Goal: Navigation & Orientation: Find specific page/section

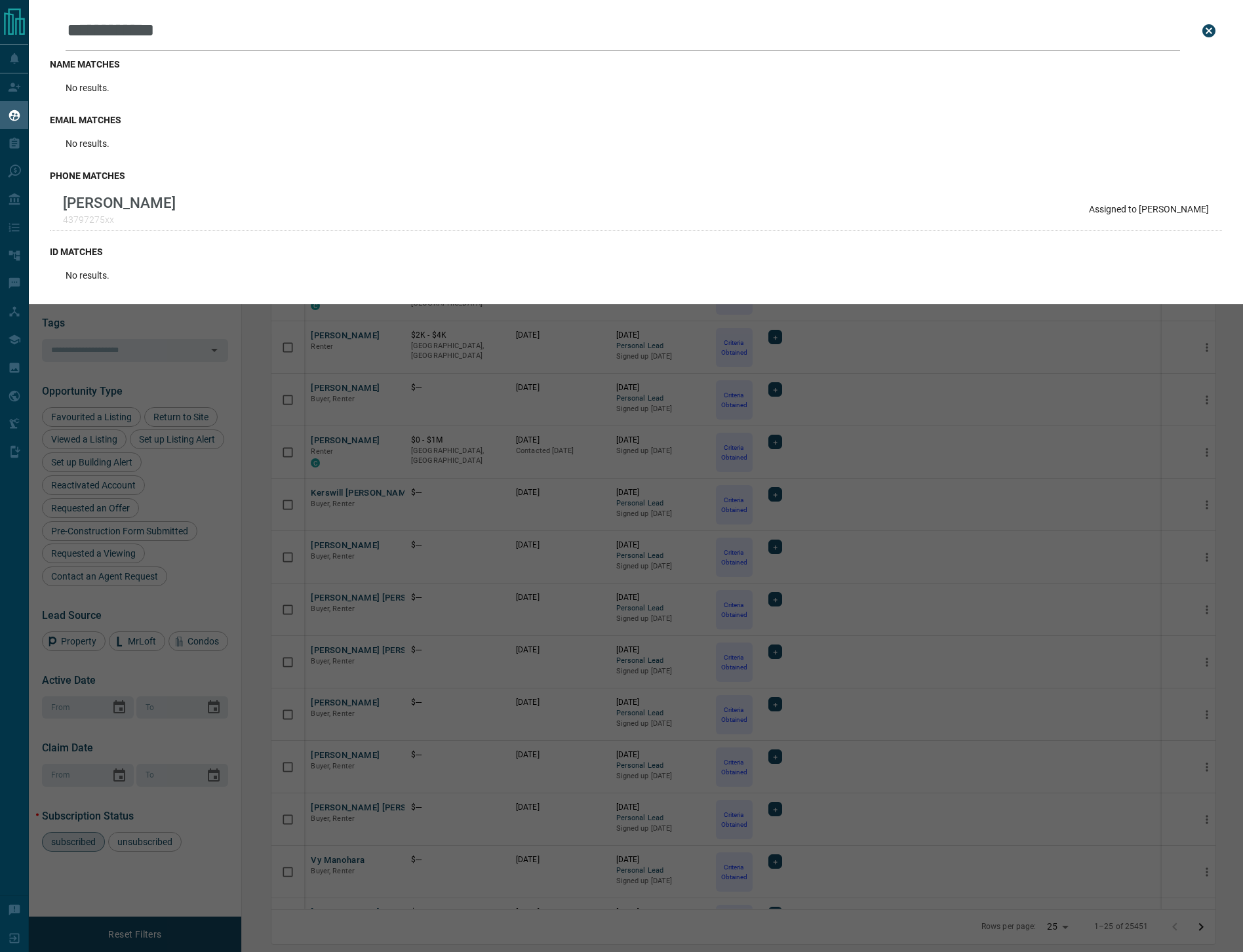
scroll to position [818, 980]
